Goal: Entertainment & Leisure: Consume media (video, audio)

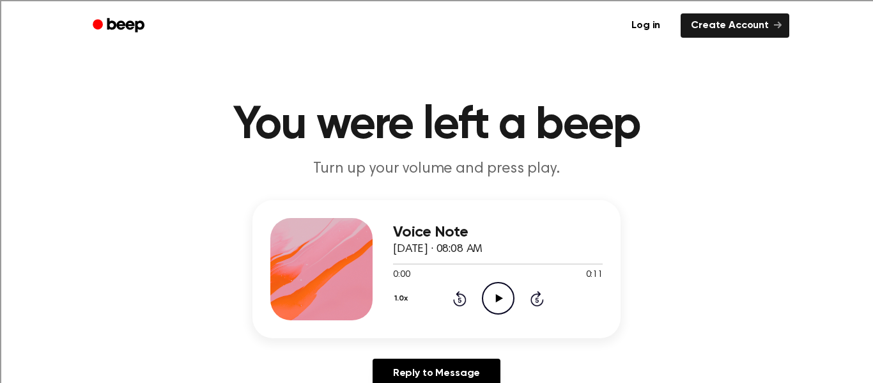
click at [500, 301] on icon "Play Audio" at bounding box center [498, 298] width 33 height 33
click at [495, 291] on icon "Play Audio" at bounding box center [498, 298] width 33 height 33
click at [496, 305] on icon "Play Audio" at bounding box center [498, 298] width 33 height 33
click at [491, 298] on icon "Play Audio" at bounding box center [498, 298] width 33 height 33
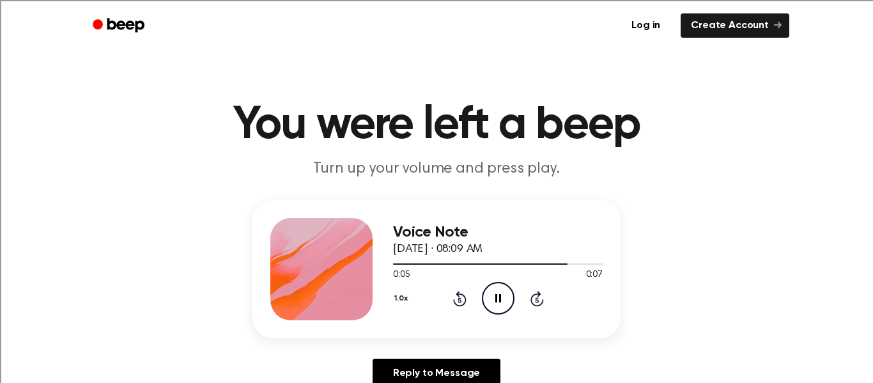
click at [529, 43] on div "Log in Create Account" at bounding box center [436, 25] width 705 height 51
click at [490, 290] on icon "Play Audio" at bounding box center [498, 298] width 33 height 33
click at [495, 294] on icon at bounding box center [498, 298] width 7 height 8
click at [496, 287] on icon "Play Audio" at bounding box center [498, 298] width 33 height 33
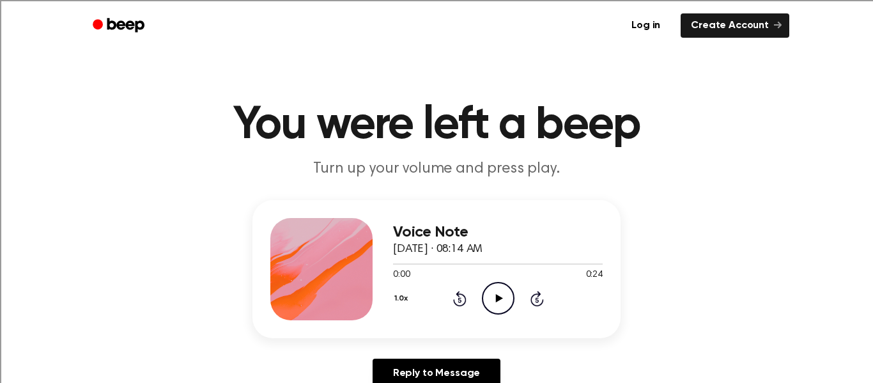
click at [493, 302] on icon "Play Audio" at bounding box center [498, 298] width 33 height 33
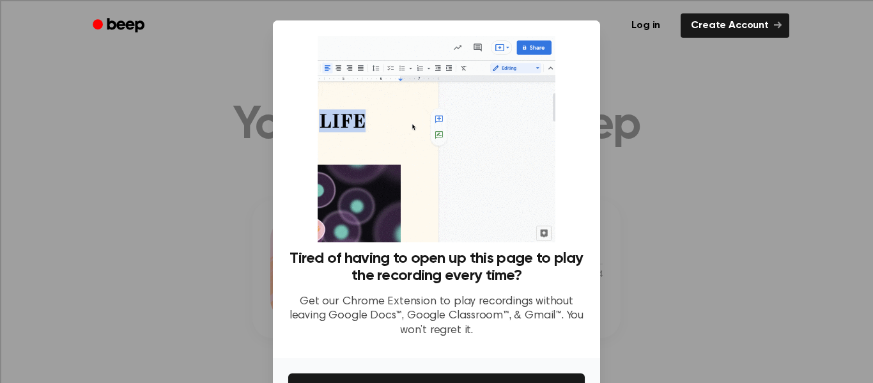
click at [231, 184] on div at bounding box center [436, 191] width 873 height 383
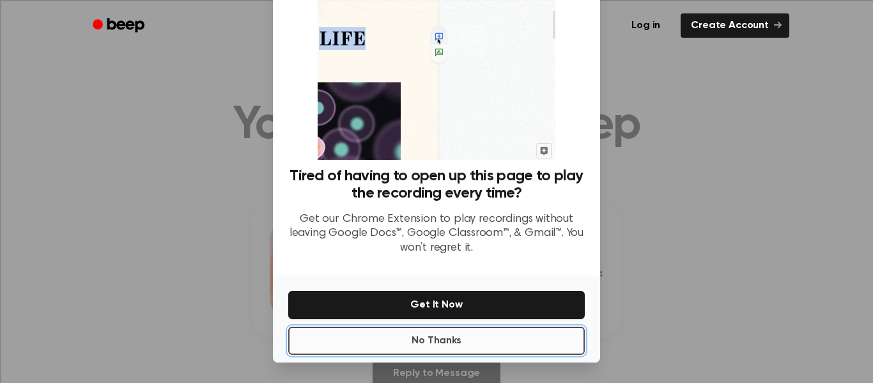
click at [396, 332] on button "No Thanks" at bounding box center [436, 340] width 296 height 28
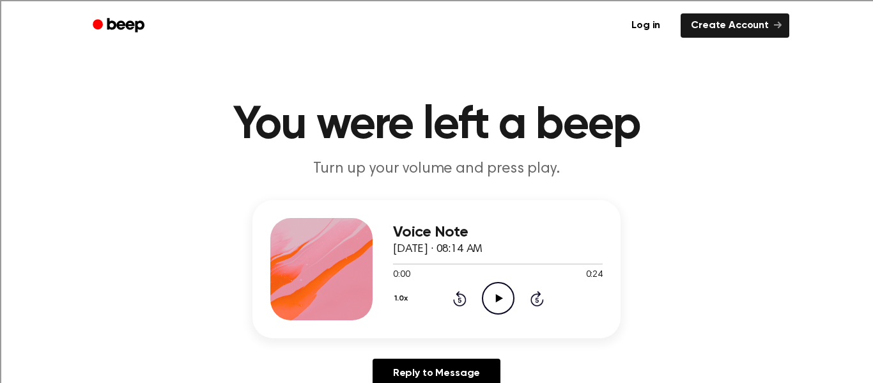
click at [491, 294] on icon "Play Audio" at bounding box center [498, 298] width 33 height 33
